Goal: Information Seeking & Learning: Understand process/instructions

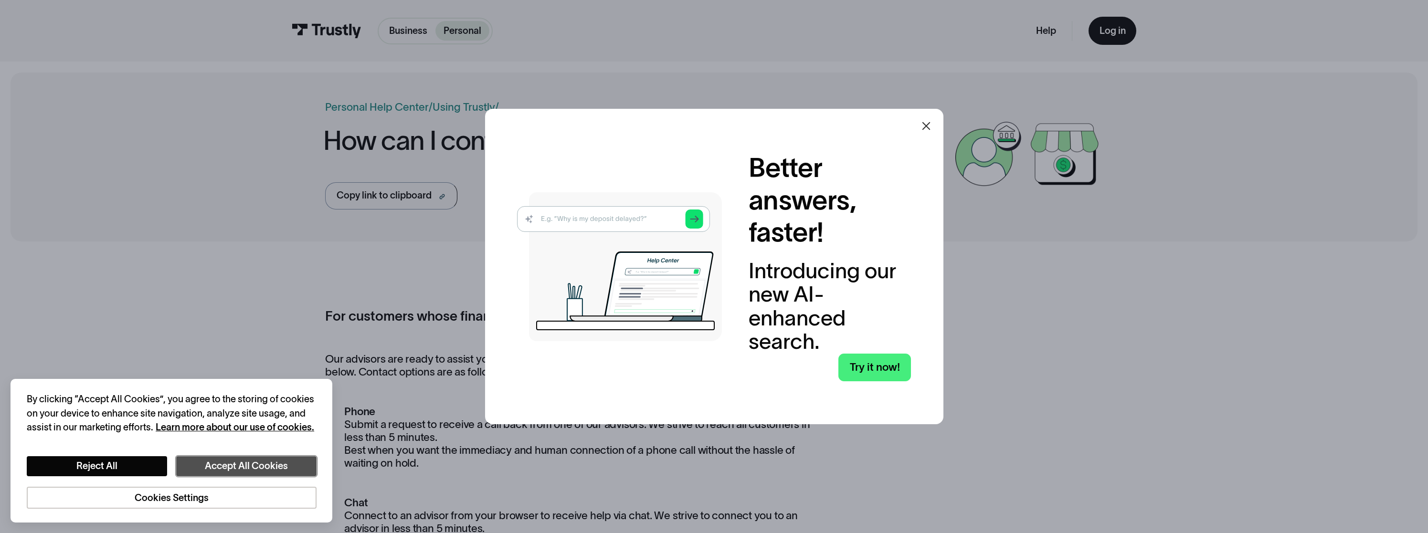
click at [240, 470] on button "Accept All Cookies" at bounding box center [246, 467] width 140 height 20
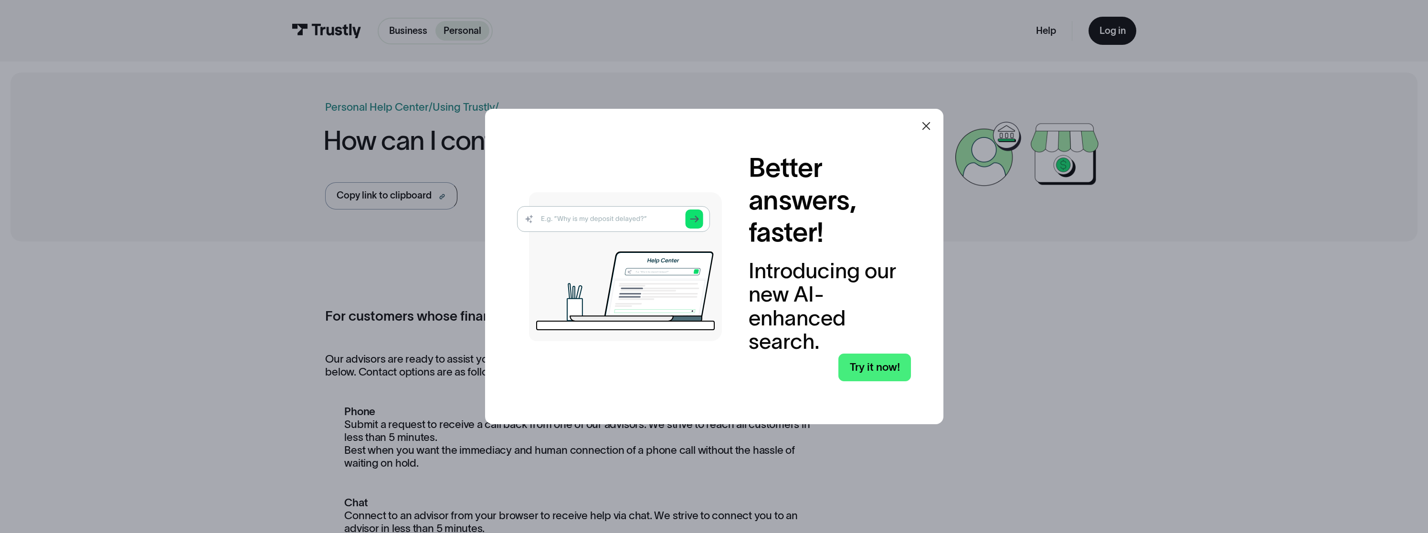
click at [927, 129] on icon at bounding box center [926, 125] width 11 height 11
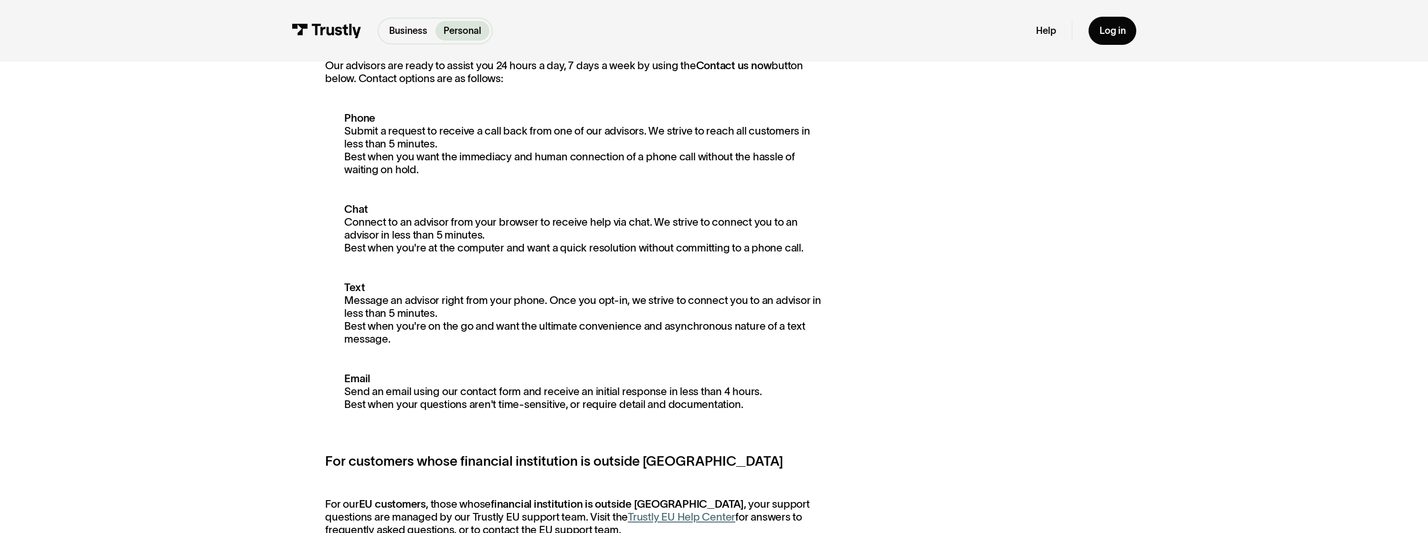
scroll to position [337, 0]
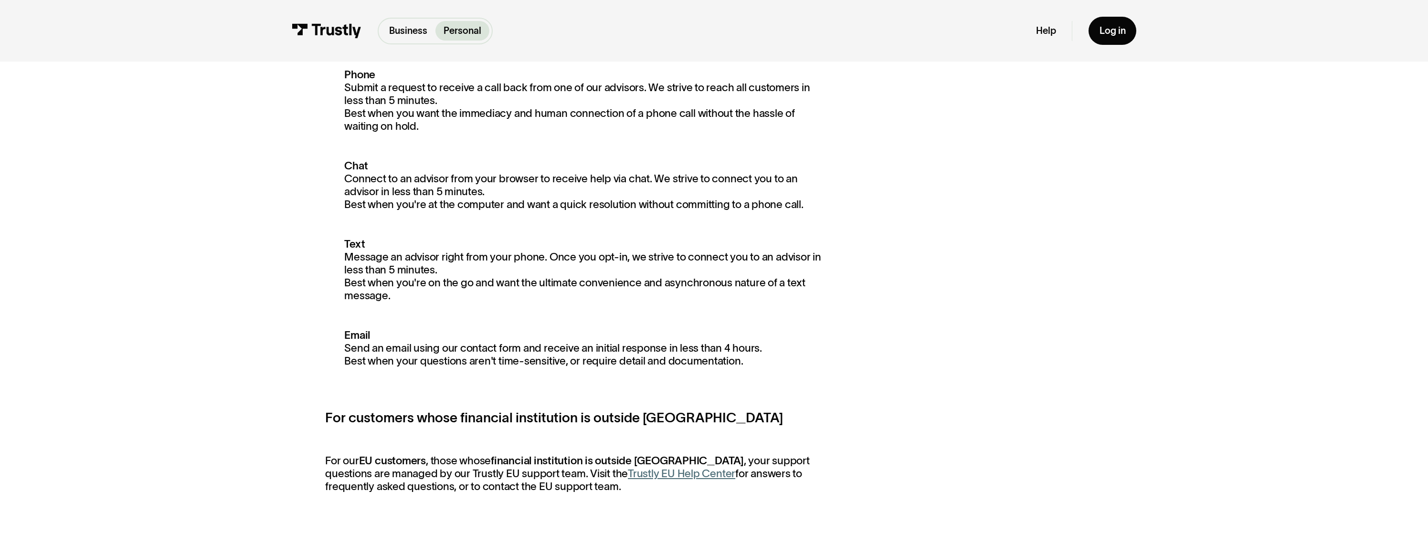
click at [648, 479] on link "Trustly EU Help Center" at bounding box center [681, 473] width 107 height 11
click at [1039, 32] on link "Help" at bounding box center [1046, 31] width 20 height 12
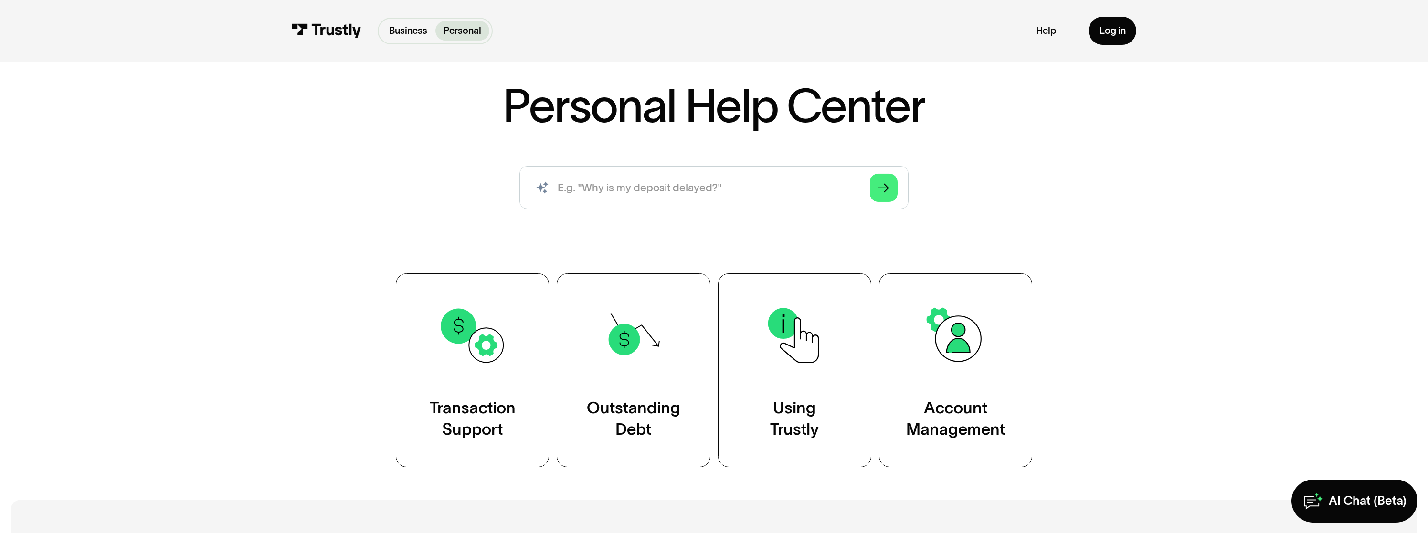
scroll to position [112, 0]
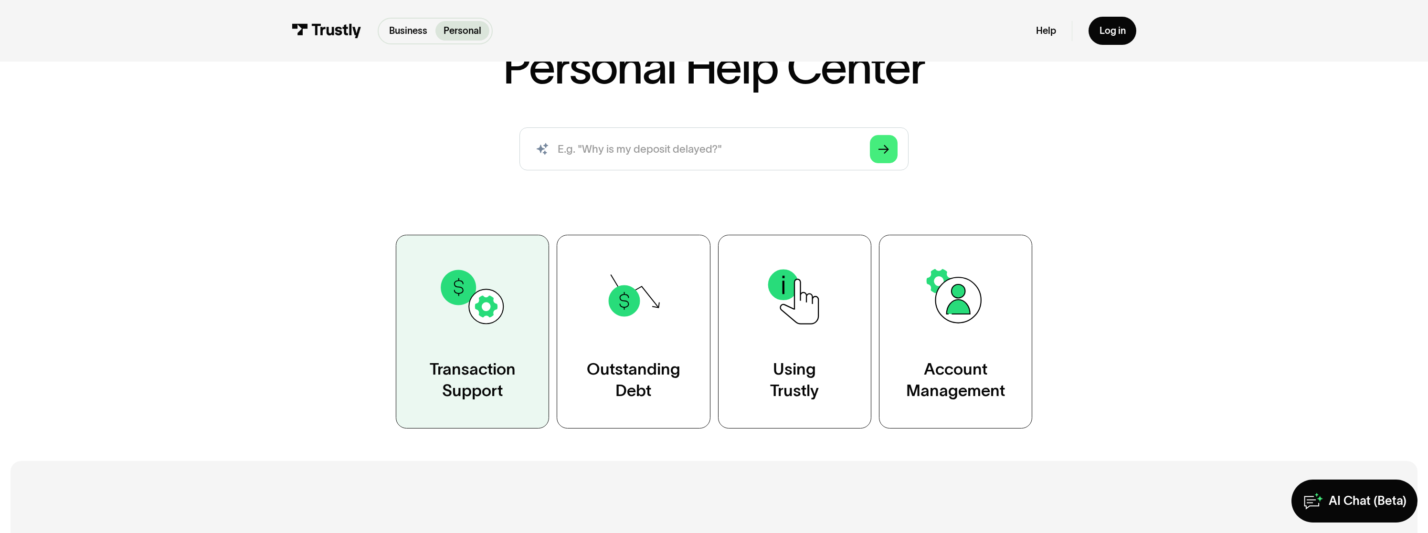
click at [481, 326] on img at bounding box center [473, 297] width 70 height 70
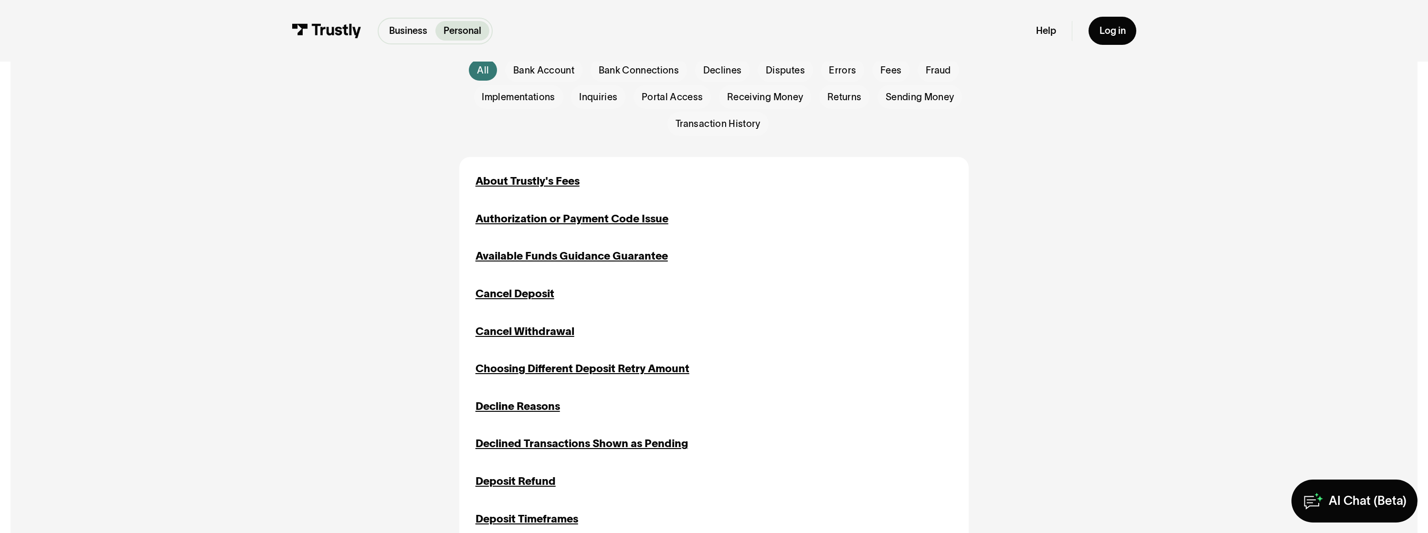
scroll to position [341, 0]
